Goal: Check status: Check status

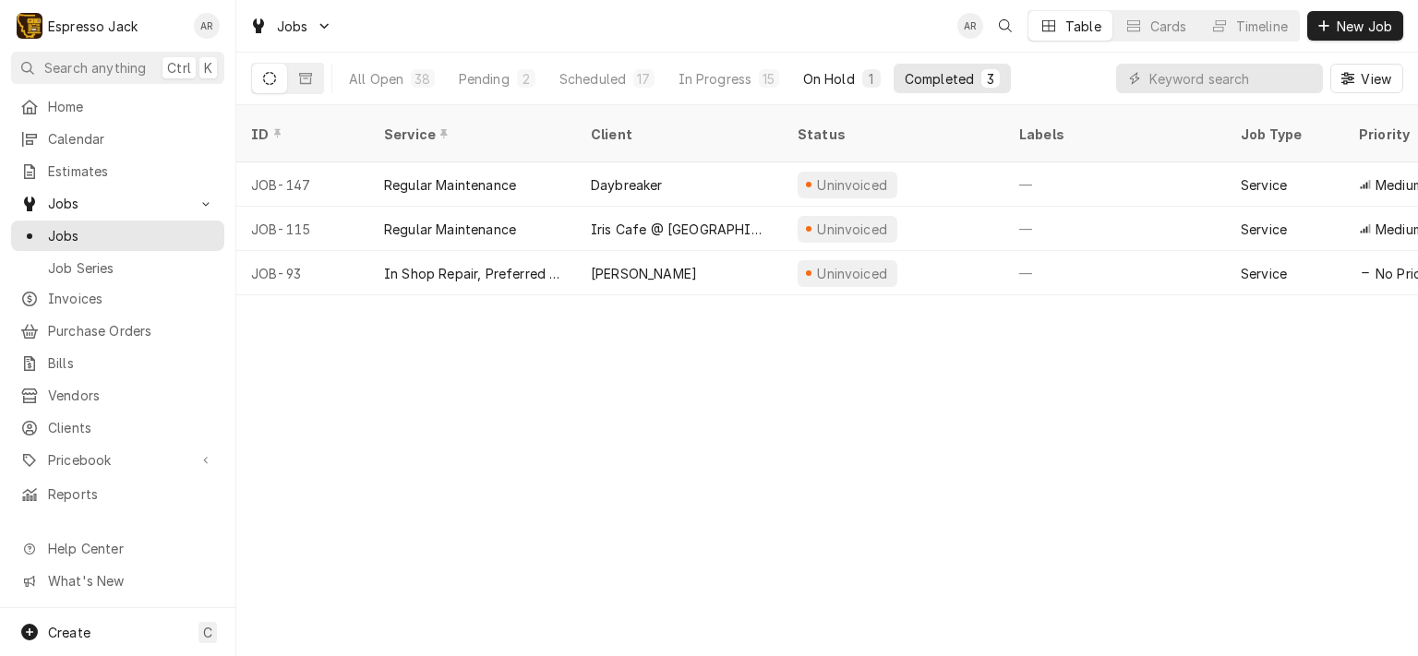
click at [823, 76] on div "On Hold" at bounding box center [829, 78] width 52 height 19
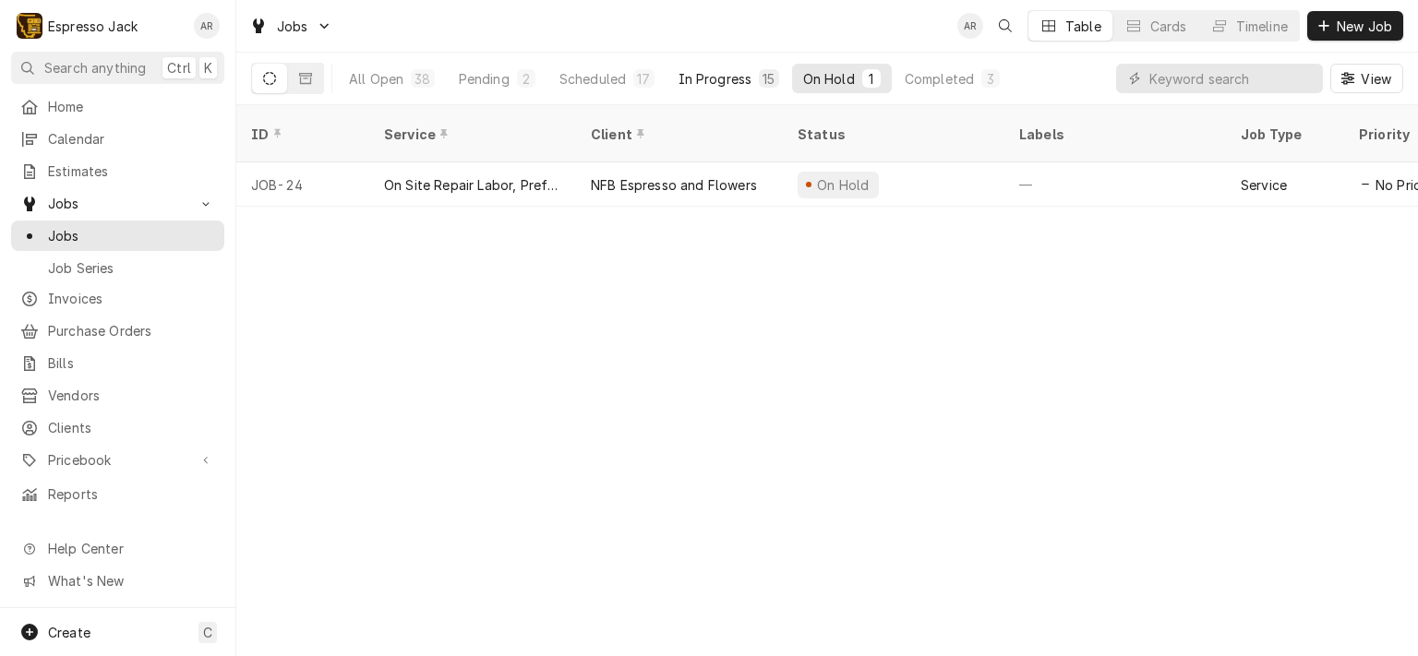
click at [716, 75] on div "In Progress" at bounding box center [715, 78] width 74 height 19
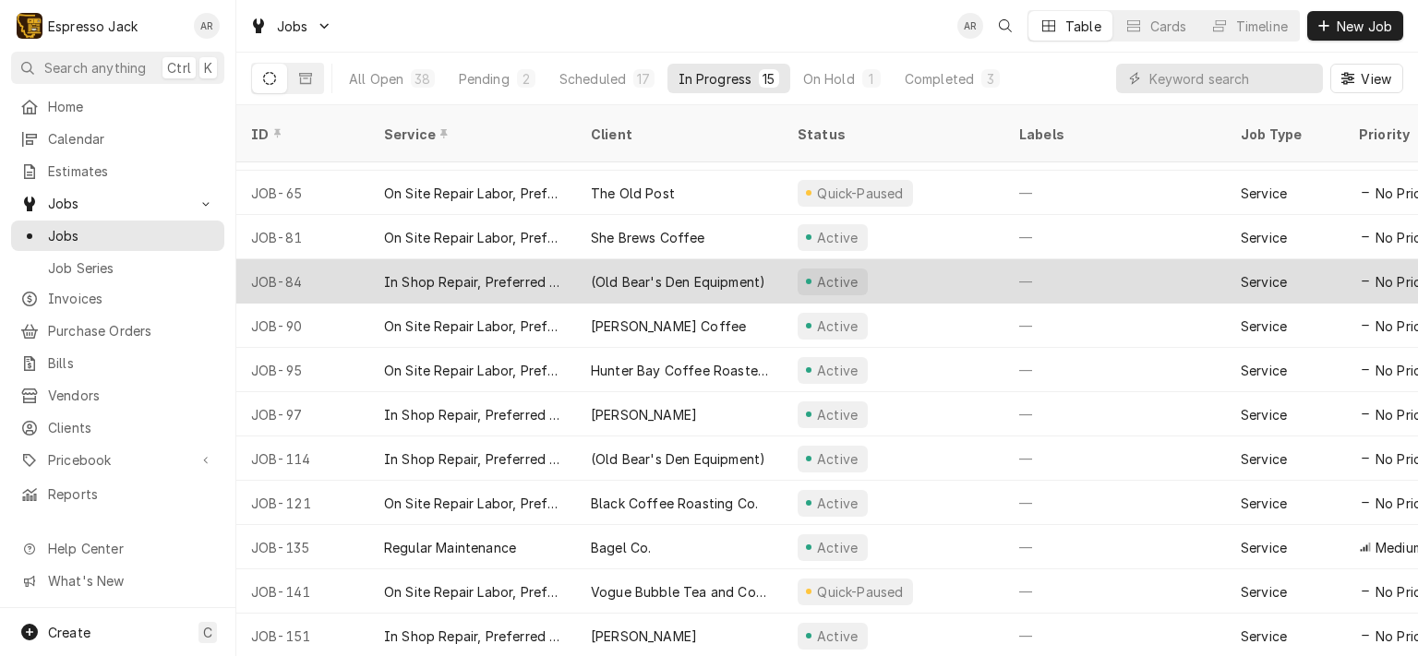
scroll to position [162, 0]
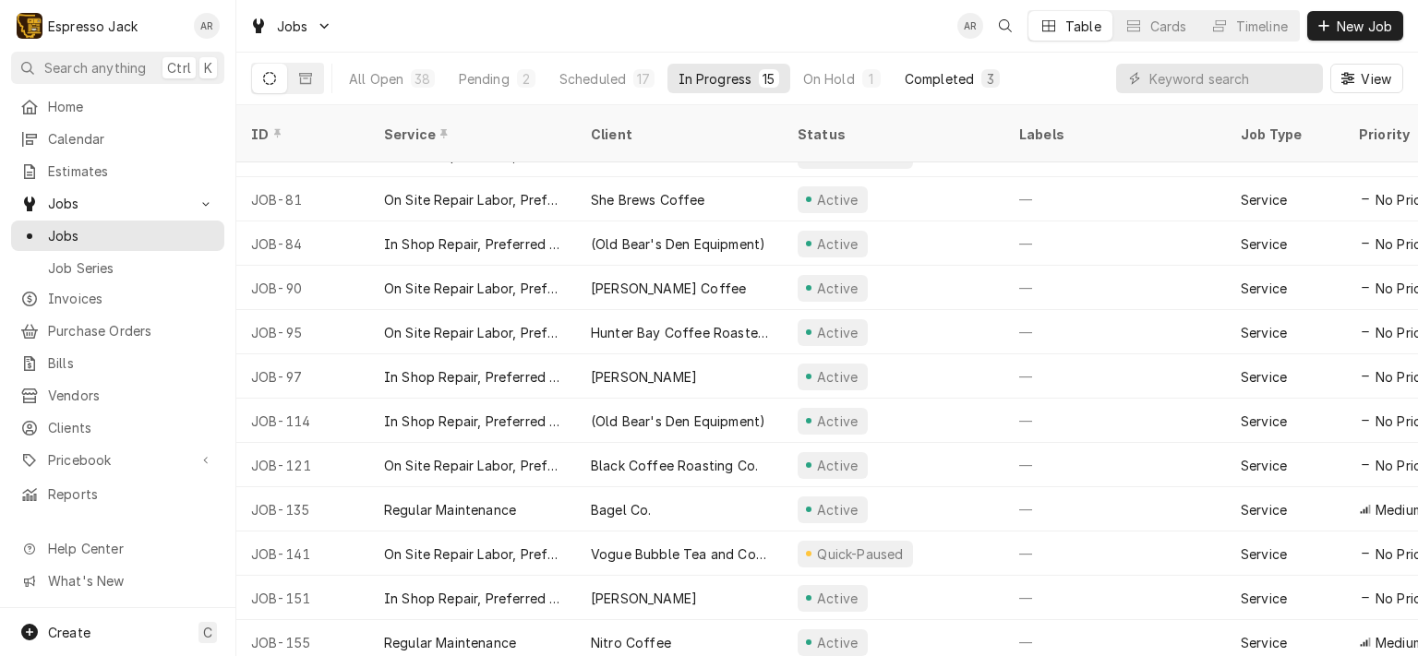
click at [953, 77] on div "Completed" at bounding box center [939, 78] width 69 height 19
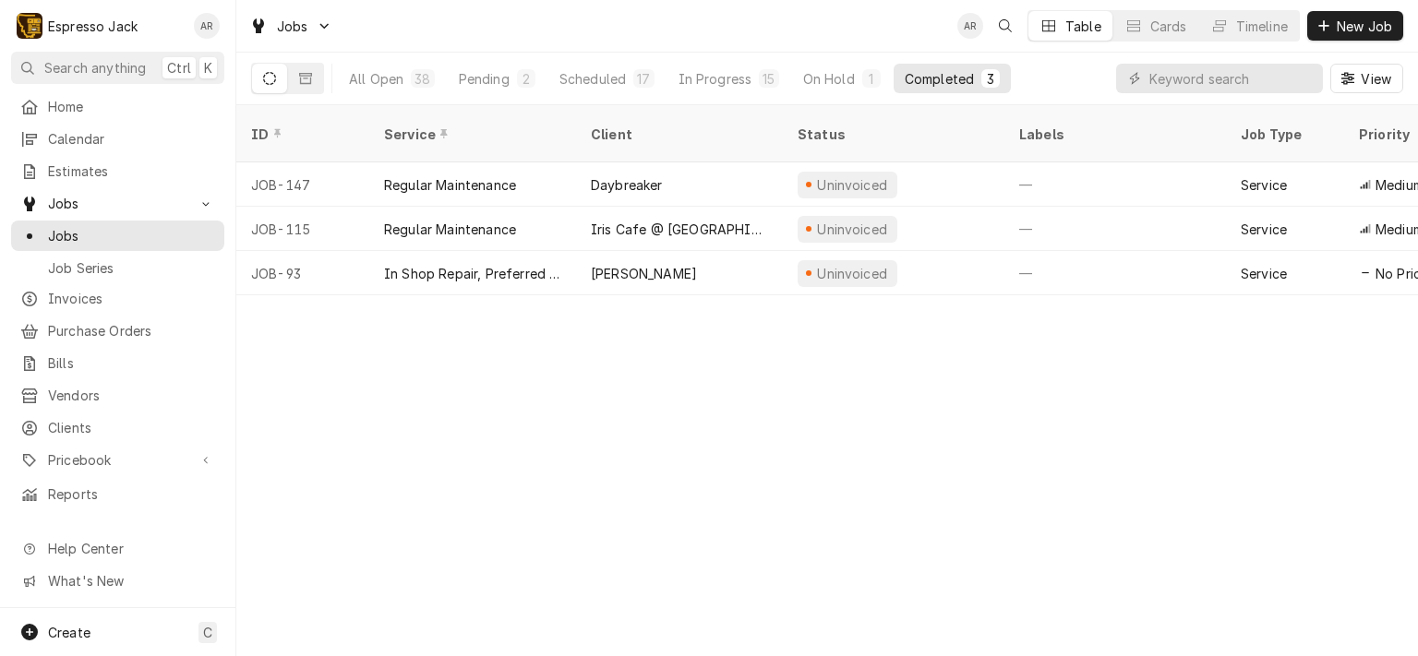
scroll to position [0, 0]
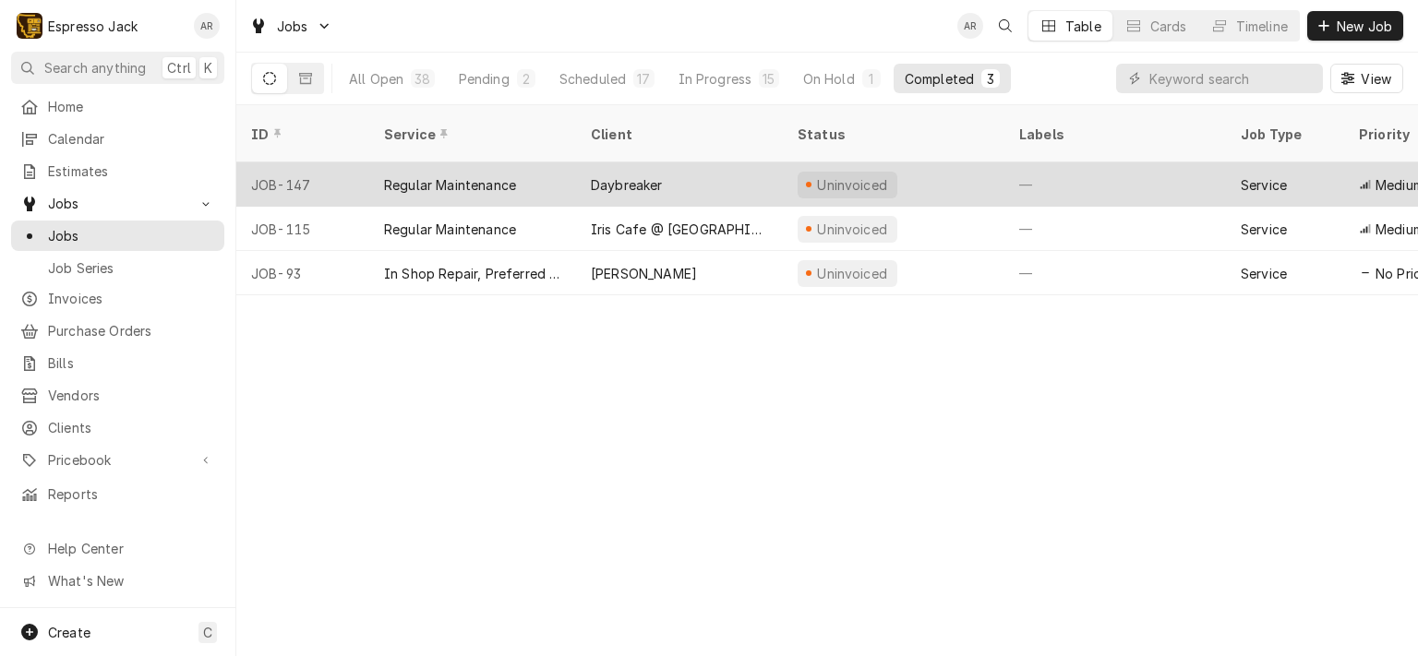
click at [615, 175] on div "Daybreaker" at bounding box center [627, 184] width 72 height 19
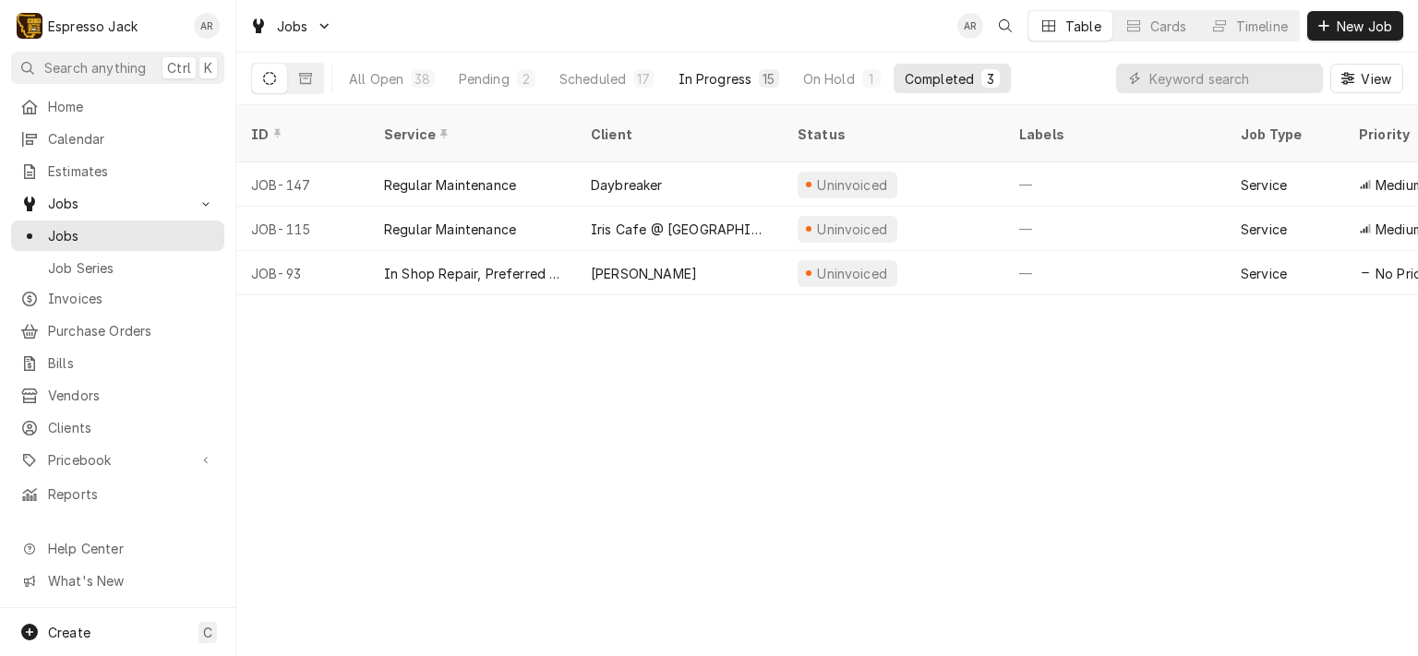
click at [733, 73] on div "In Progress" at bounding box center [715, 78] width 74 height 19
